Goal: Task Accomplishment & Management: Use online tool/utility

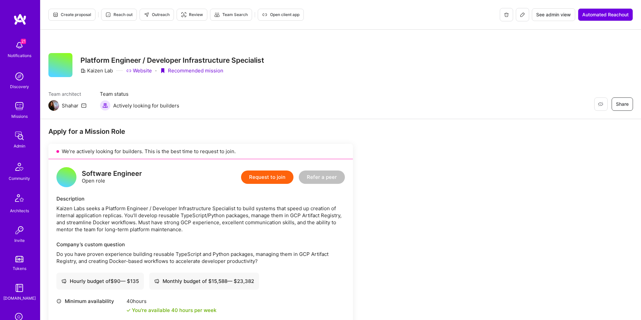
click at [86, 17] on span "Create proposal" at bounding box center [72, 15] width 38 height 6
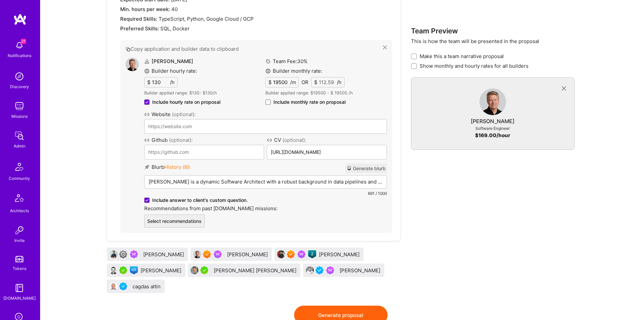
scroll to position [349, 0]
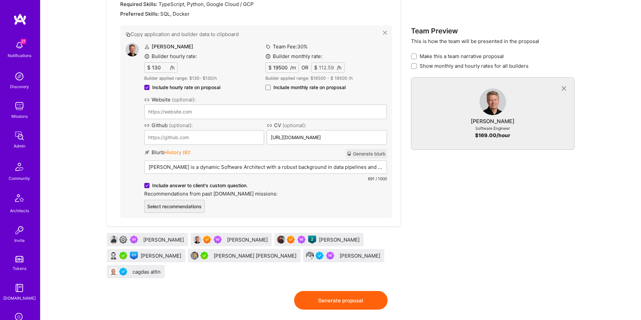
click at [363, 154] on button "Generate blurb" at bounding box center [366, 154] width 41 height 10
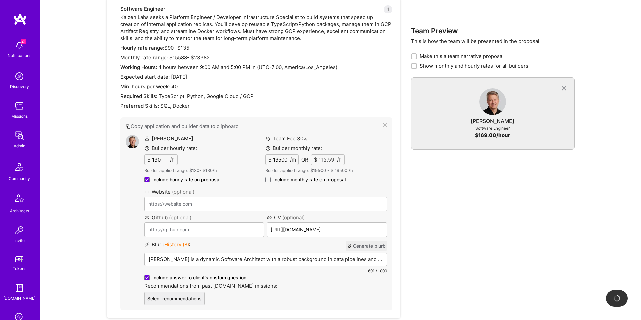
scroll to position [259, 0]
click at [272, 183] on div "Team Fee: 30 % Builder monthly rate: $ 19500 /m OR $ 112.59 /h Builder applied …" at bounding box center [326, 159] width 121 height 50
click at [271, 181] on label "Include monthly rate on proposal" at bounding box center [306, 178] width 80 height 7
click at [0, 0] on input "Include monthly rate on proposal" at bounding box center [0, 0] width 0 height 0
checkbox input "true"
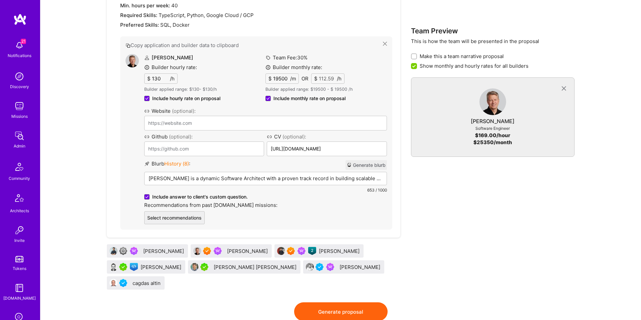
scroll to position [366, 0]
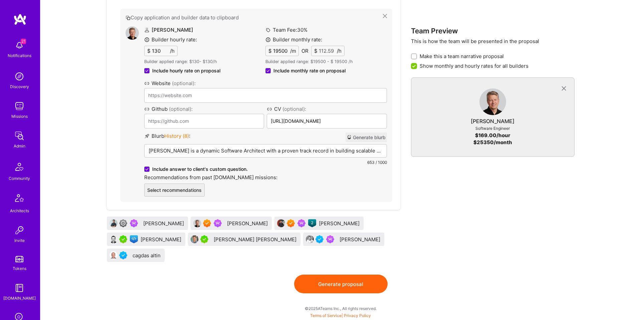
click at [341, 287] on button "Generate proposal" at bounding box center [341, 284] width 94 height 19
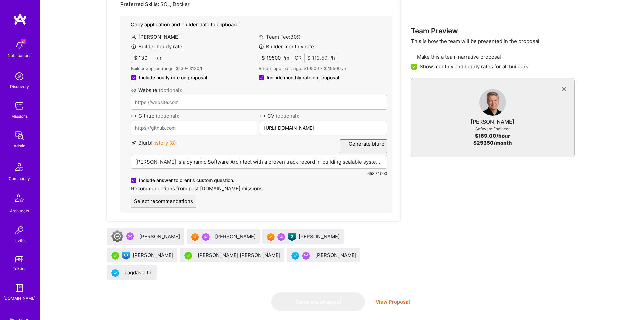
scroll to position [0, 0]
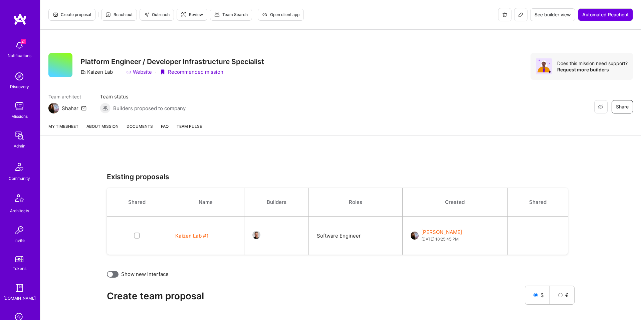
click at [98, 127] on link "About Mission" at bounding box center [103, 129] width 32 height 12
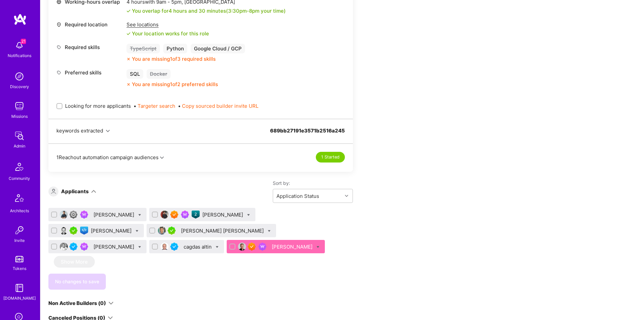
scroll to position [375, 0]
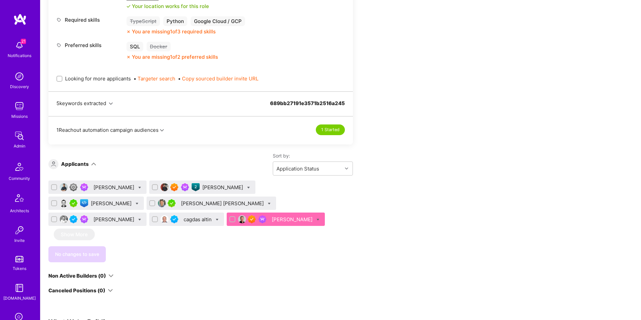
click at [61, 77] on input "Looking for more applicants" at bounding box center [60, 79] width 5 height 5
checkbox input "true"
click at [162, 129] on icon "button" at bounding box center [162, 130] width 4 height 4
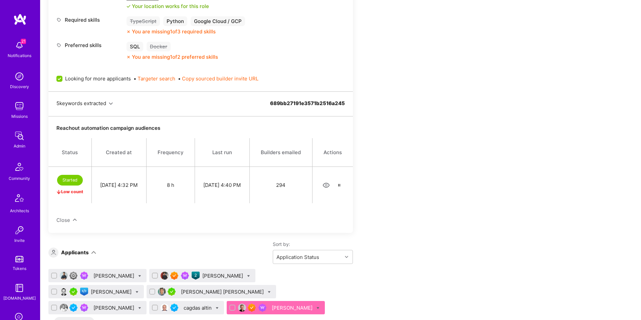
click at [327, 186] on icon "button" at bounding box center [327, 186] width 8 height 8
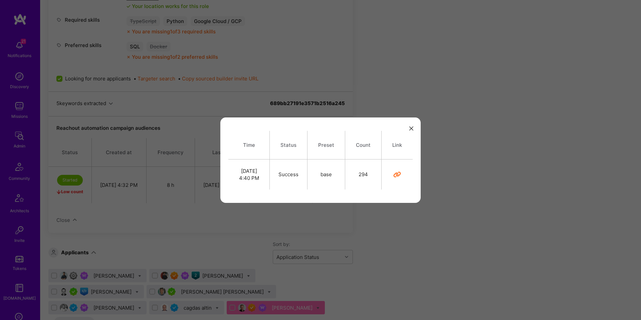
click at [397, 176] on icon "modal" at bounding box center [397, 175] width 8 height 8
drag, startPoint x: 447, startPoint y: 119, endPoint x: 406, endPoint y: 125, distance: 41.2
click at [444, 119] on div "Time Status Preset Count Link [DATE] 4:40 PM Success base 294" at bounding box center [320, 160] width 641 height 320
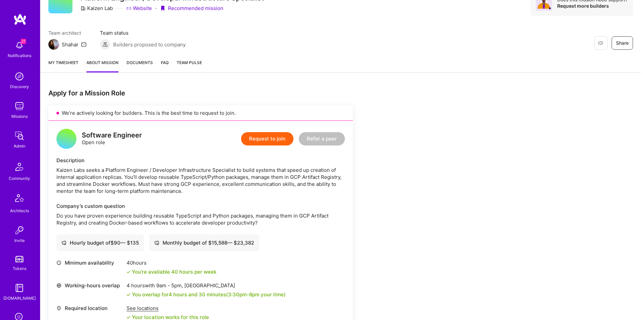
scroll to position [0, 0]
